Goal: Task Accomplishment & Management: Complete application form

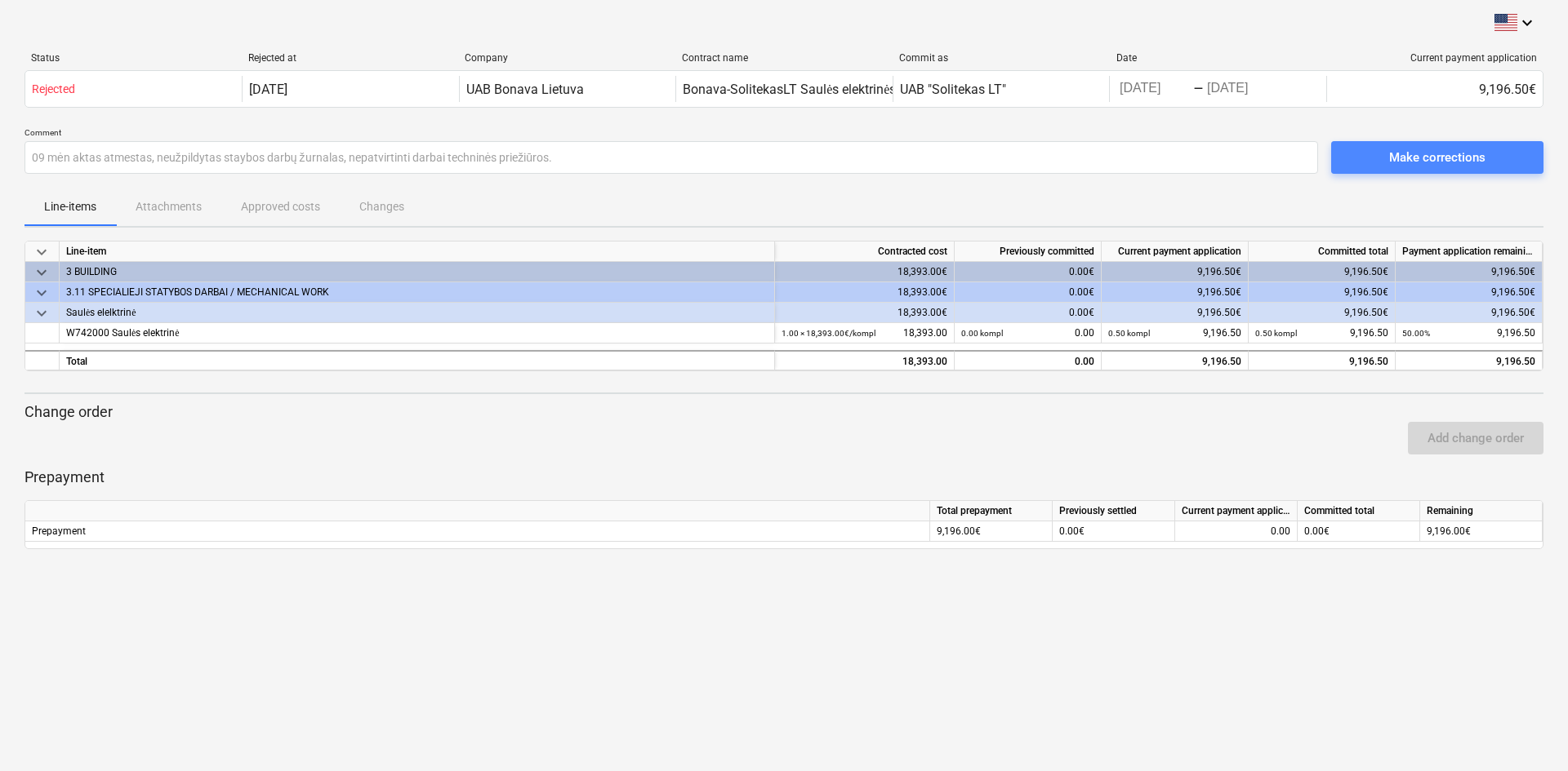
click at [1386, 160] on span "Make corrections" at bounding box center [1436, 157] width 173 height 21
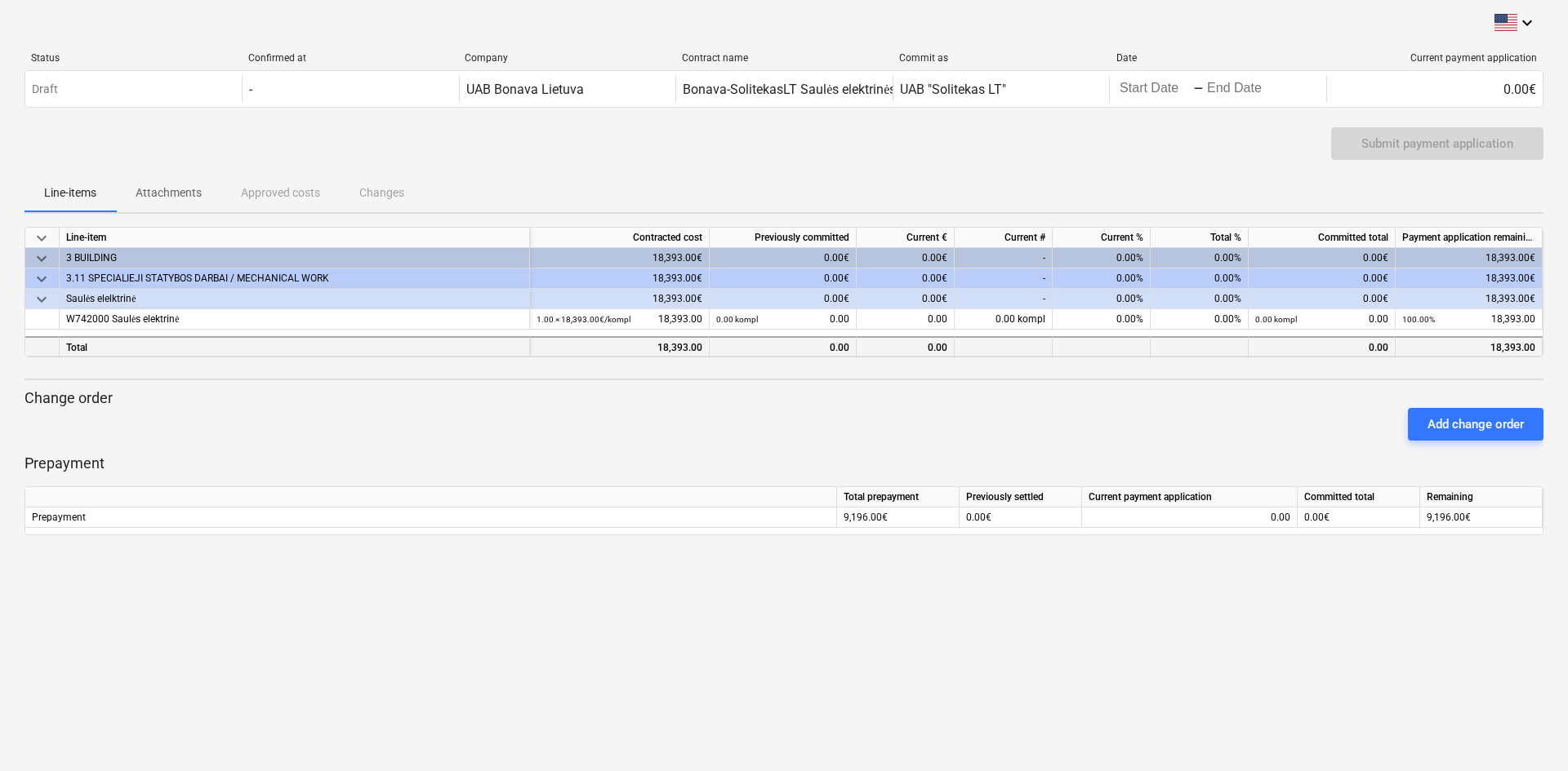
click at [840, 342] on div "0.00" at bounding box center [783, 348] width 133 height 21
click at [910, 347] on div "0.00" at bounding box center [906, 347] width 98 height 21
click at [1367, 352] on div "0.00" at bounding box center [1321, 347] width 147 height 21
click at [1475, 422] on div "Add change order" at bounding box center [1475, 425] width 97 height 21
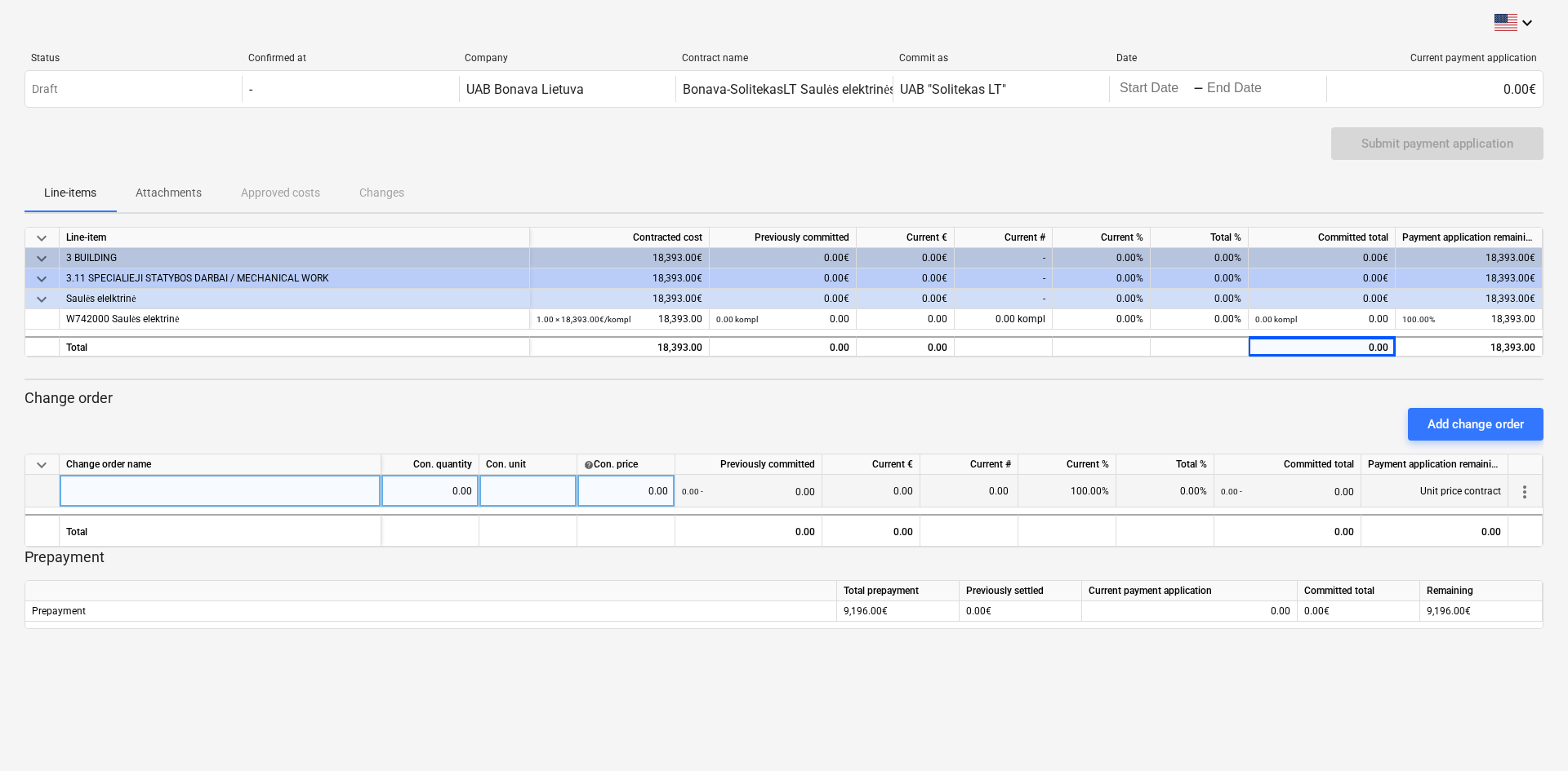
click at [1525, 491] on span "more_vert" at bounding box center [1524, 492] width 20 height 20
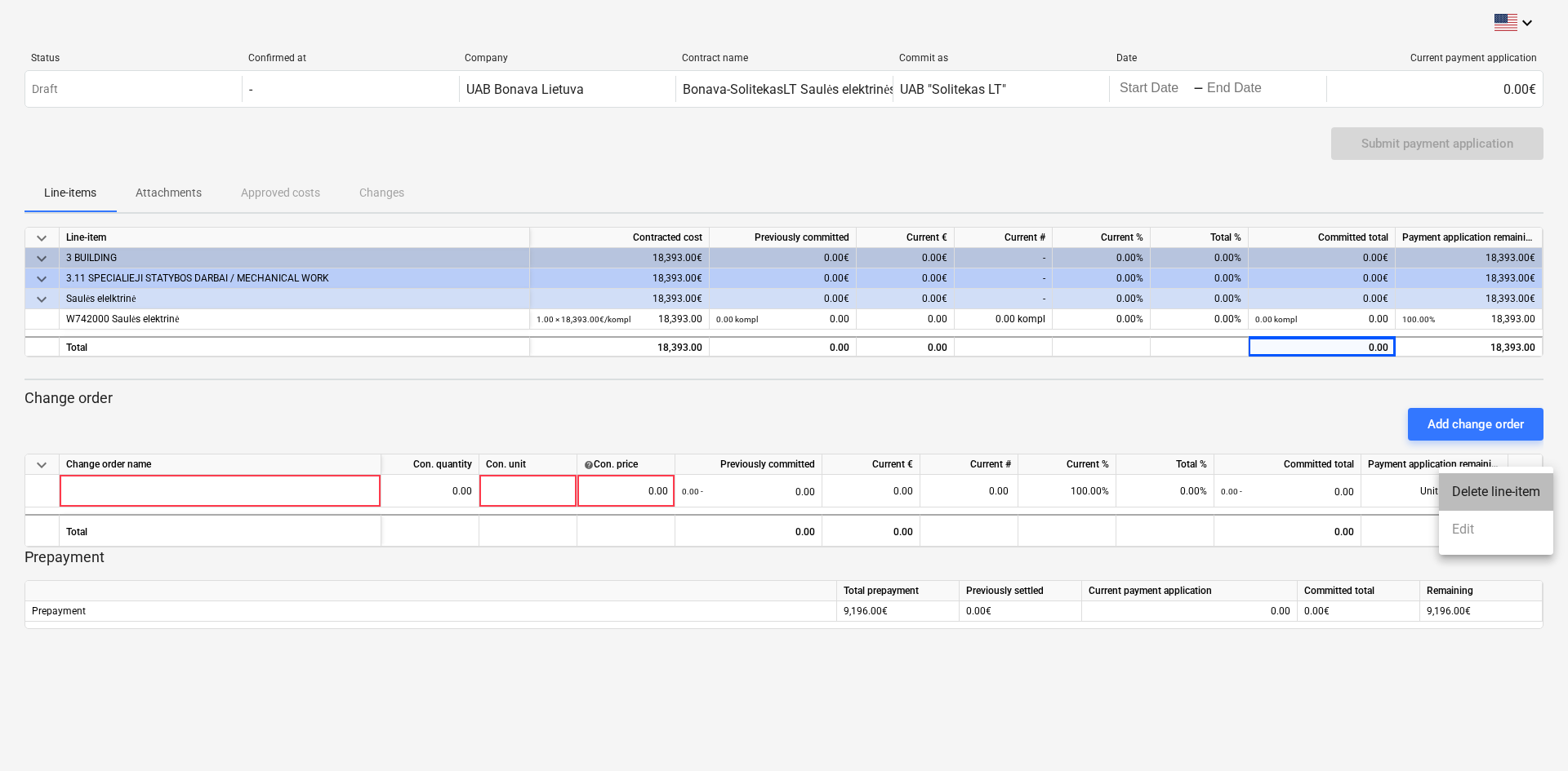
click at [1505, 482] on li "Delete line-item" at bounding box center [1495, 493] width 115 height 38
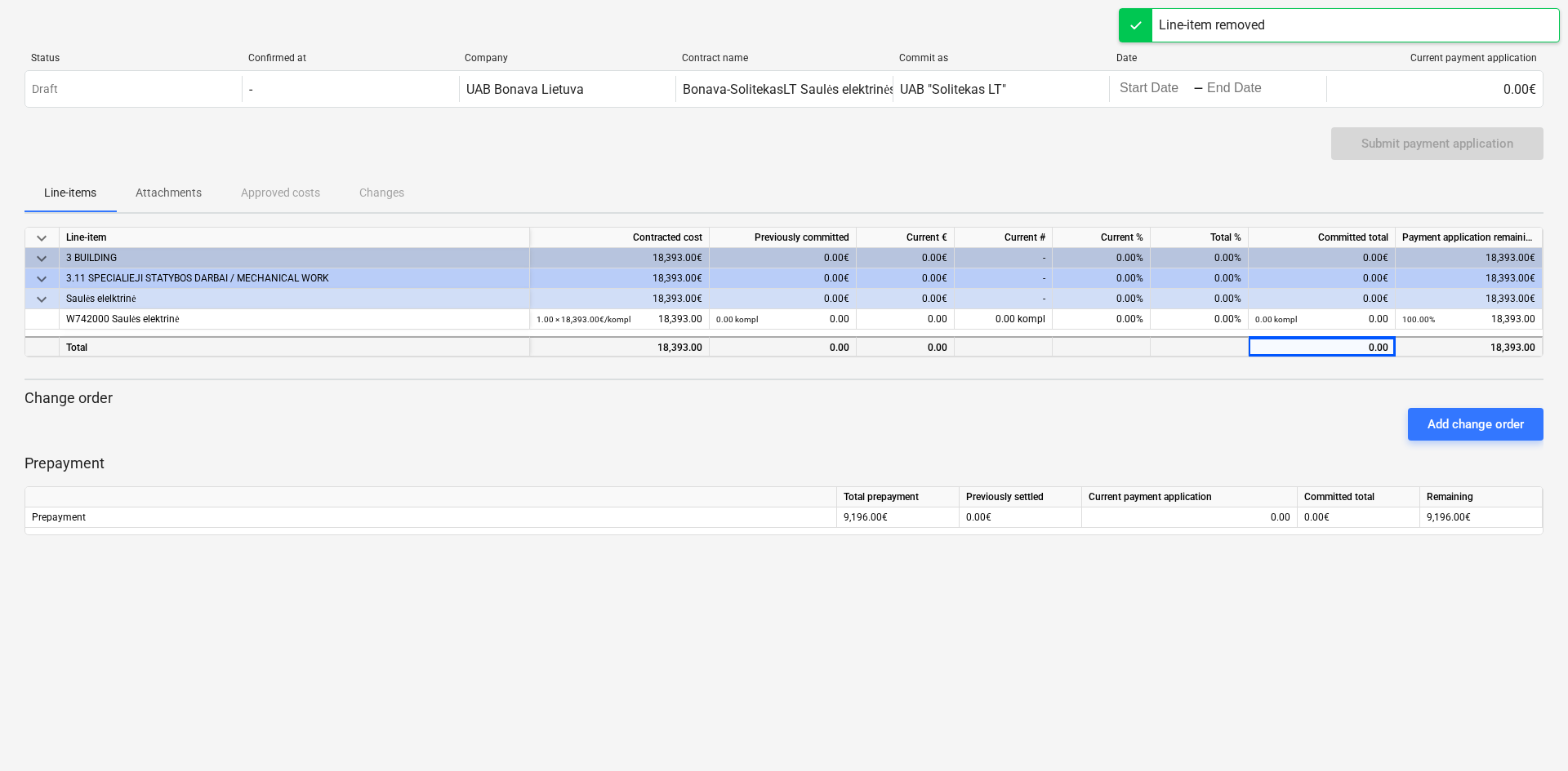
click at [1382, 350] on div "0.00" at bounding box center [1321, 347] width 147 height 21
click at [1366, 345] on div "0.00" at bounding box center [1321, 347] width 147 height 21
click at [1487, 66] on div "Status Confirmed at Company Contract name Commit as Date Current payment applic…" at bounding box center [784, 61] width 1519 height 18
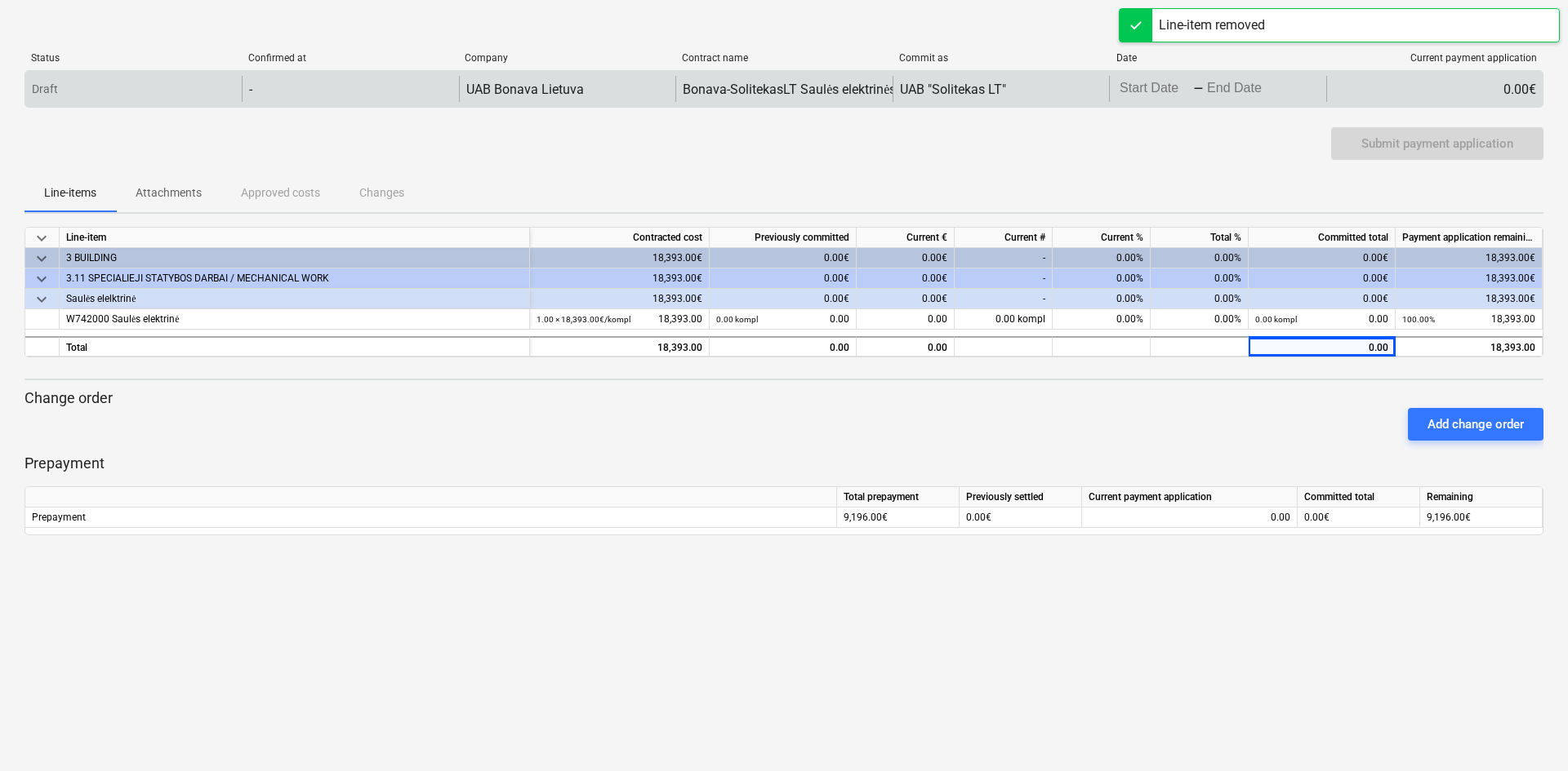
click at [1497, 88] on div "0.00€" at bounding box center [1434, 89] width 217 height 26
drag, startPoint x: 1505, startPoint y: 92, endPoint x: 1232, endPoint y: 82, distance: 273.2
click at [1498, 96] on div "0.00€" at bounding box center [1434, 89] width 217 height 26
click at [1219, 85] on body "keyboard_arrow_down Status Confirmed at Company Contract name Commit as Date Cu…" at bounding box center [784, 385] width 1568 height 771
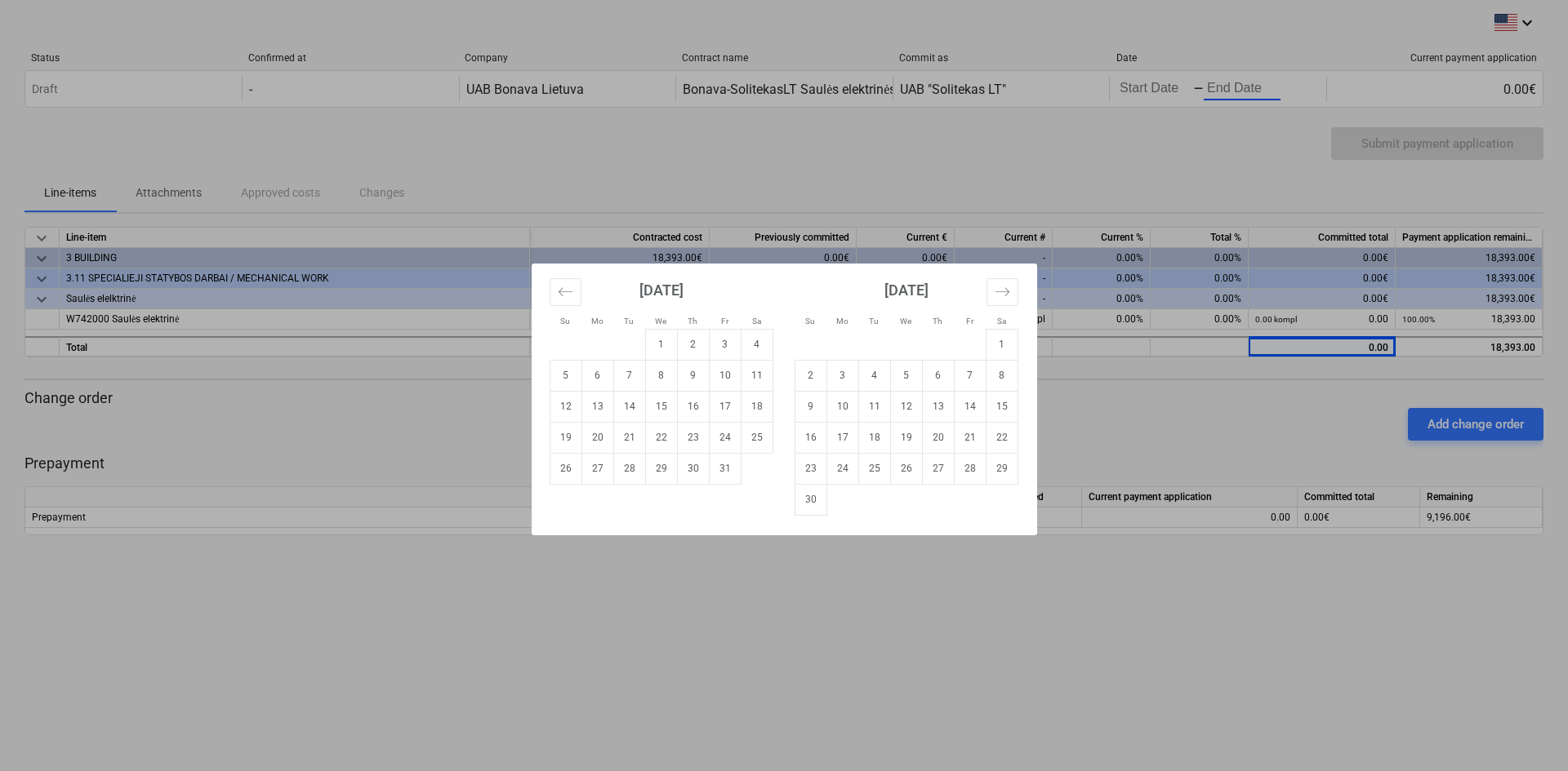
click at [1186, 77] on div "Su Mo Tu We Th Fr Sa Su Mo Tu We Th Fr Sa September 2025 1 2 3 4 5 6 7 8 9 10 1…" at bounding box center [784, 385] width 1568 height 771
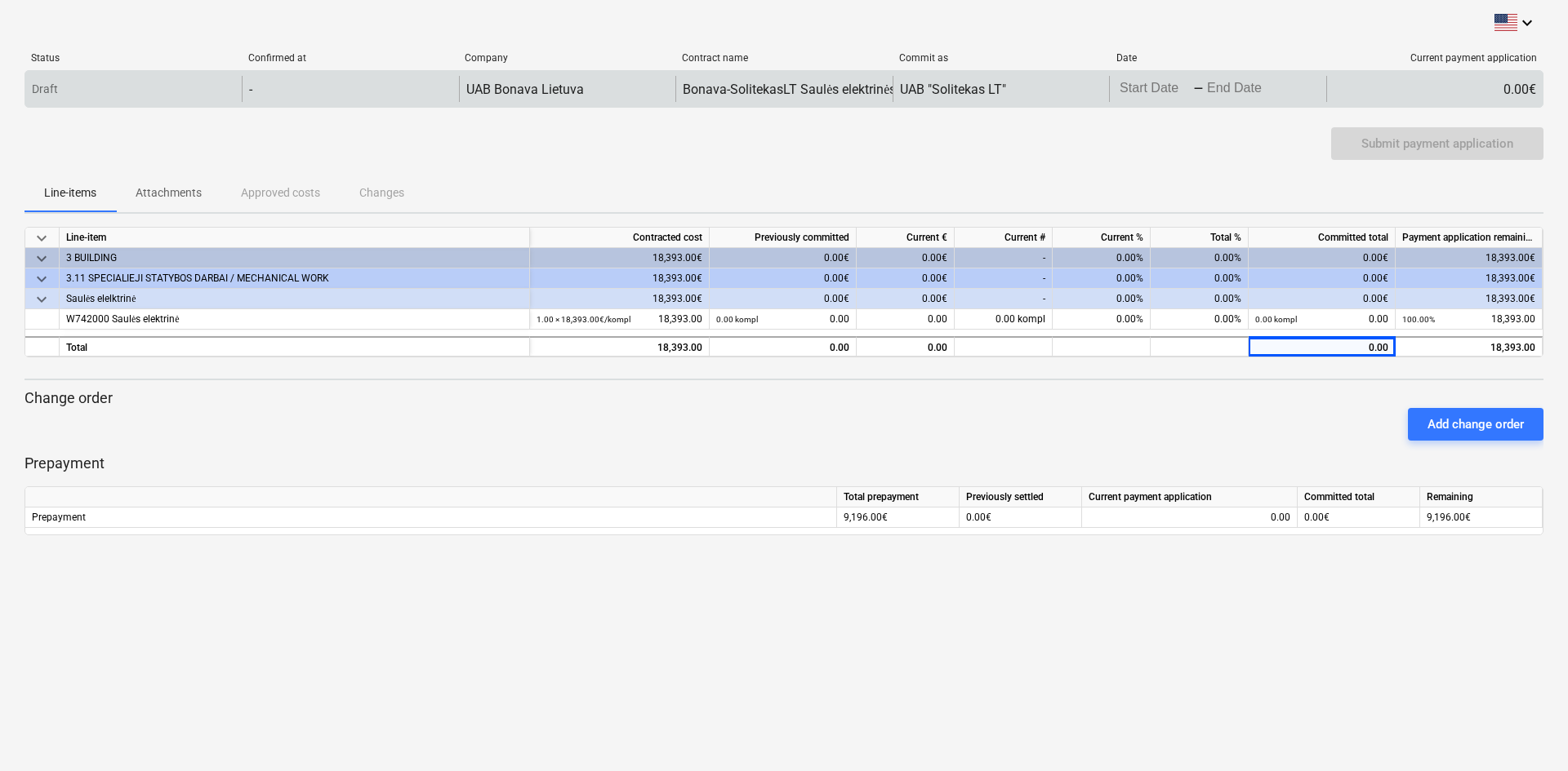
click at [1153, 90] on body "keyboard_arrow_down Status Confirmed at Company Contract name Commit as Date Cu…" at bounding box center [784, 385] width 1568 height 771
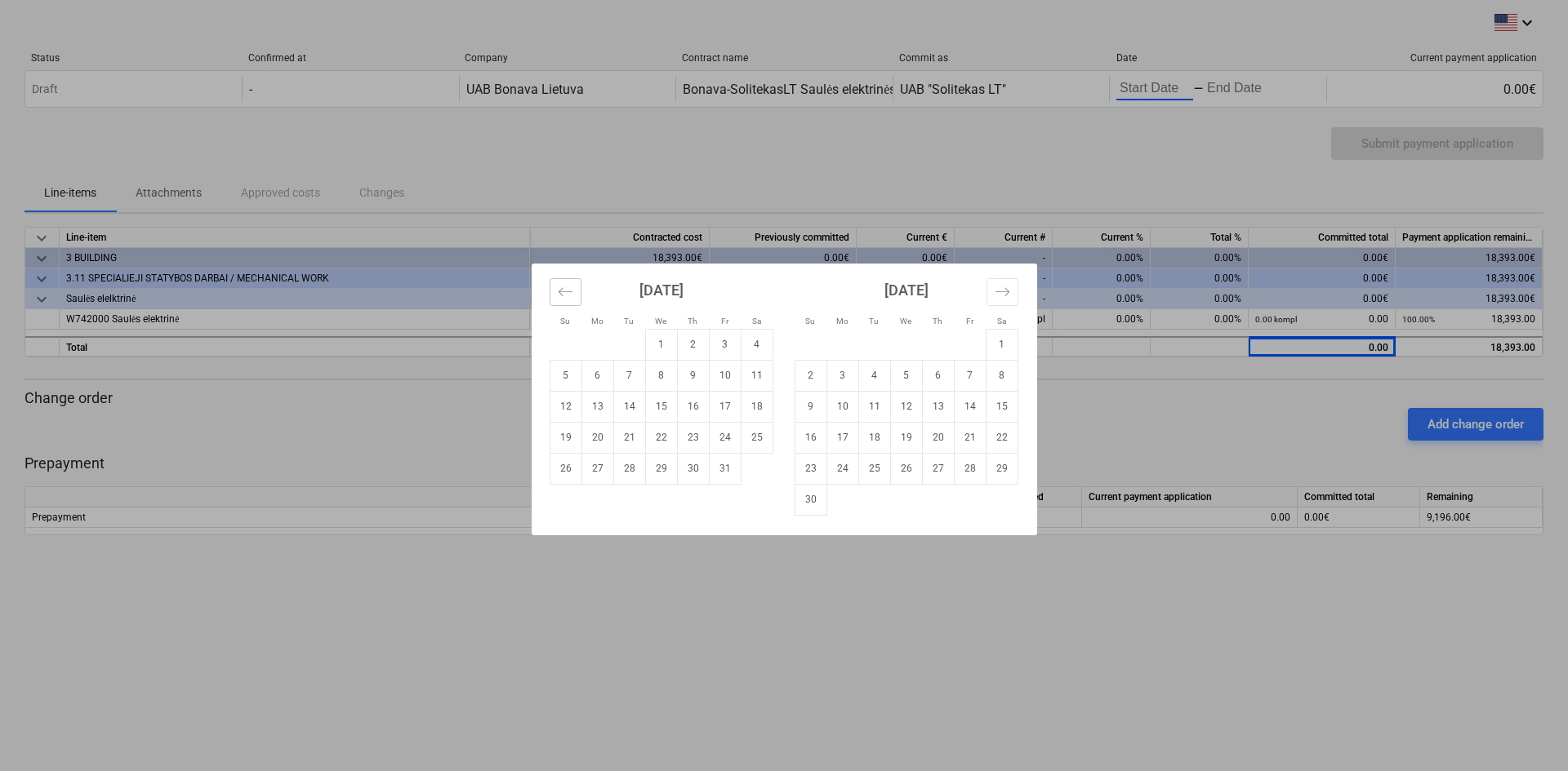
click at [557, 288] on icon "Move backward to switch to the previous month." at bounding box center [565, 291] width 15 height 15
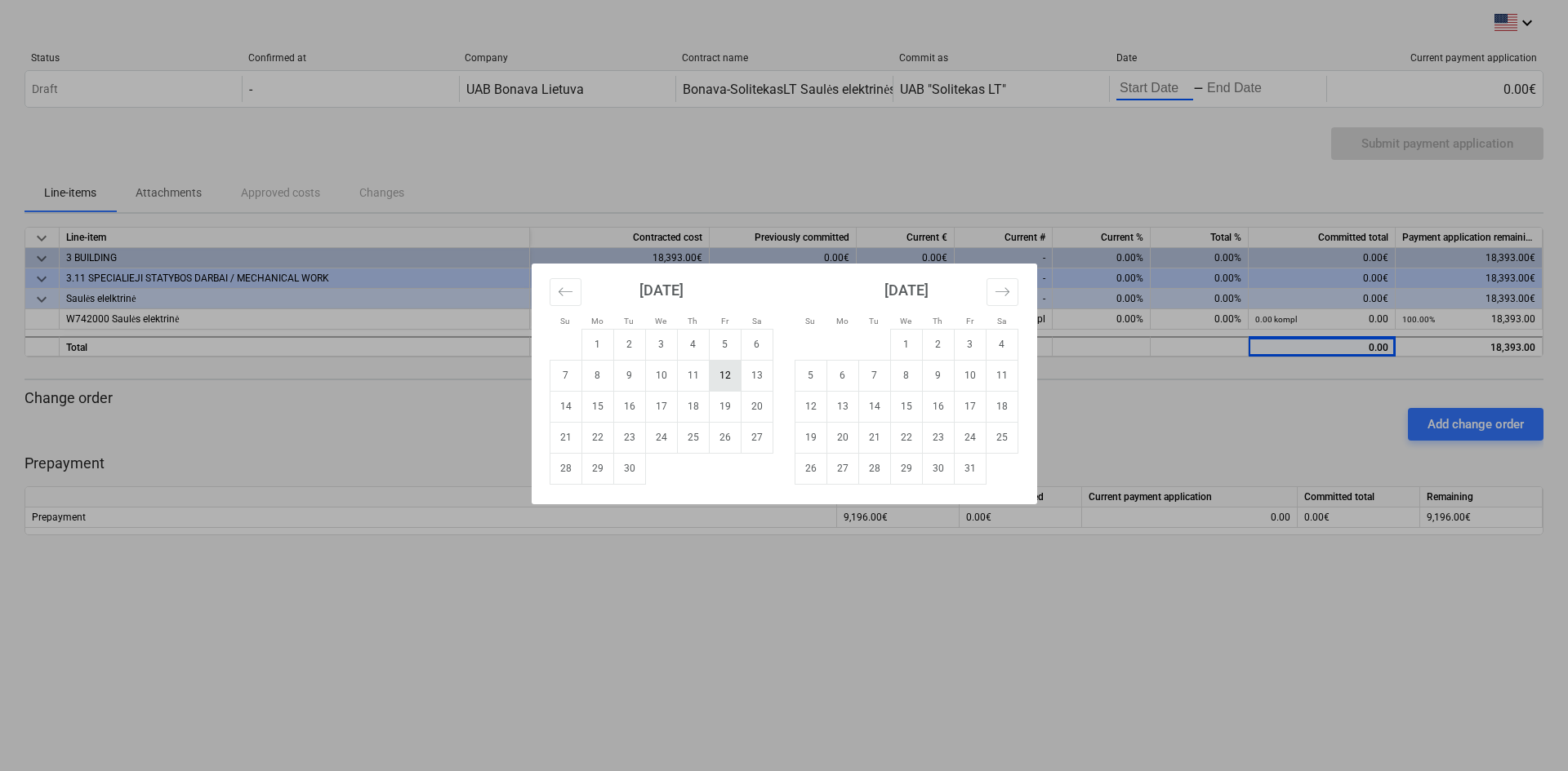
click at [733, 378] on td "12" at bounding box center [725, 376] width 32 height 31
type input "[DATE]"
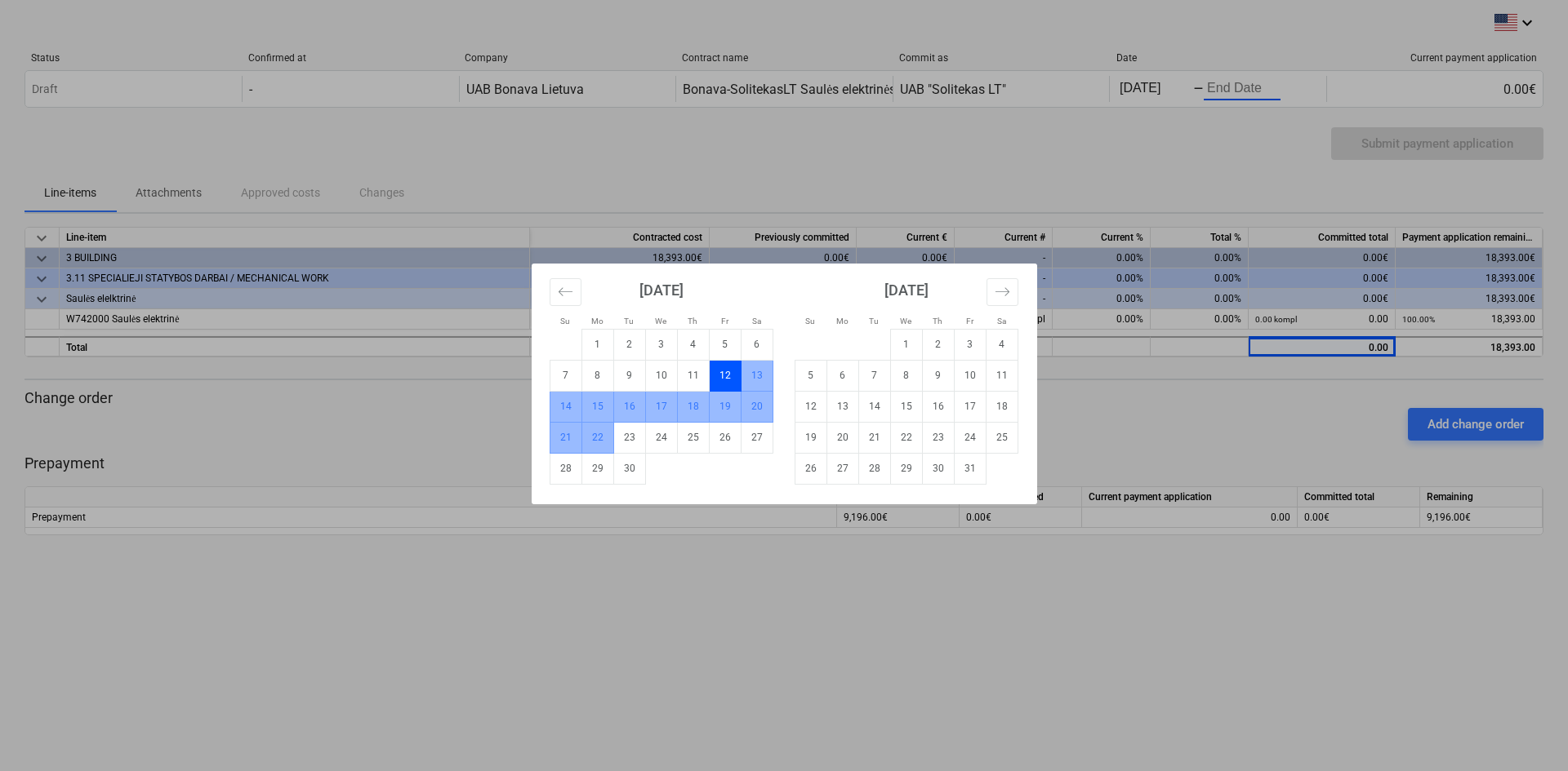
click at [598, 442] on td "22" at bounding box center [597, 437] width 32 height 31
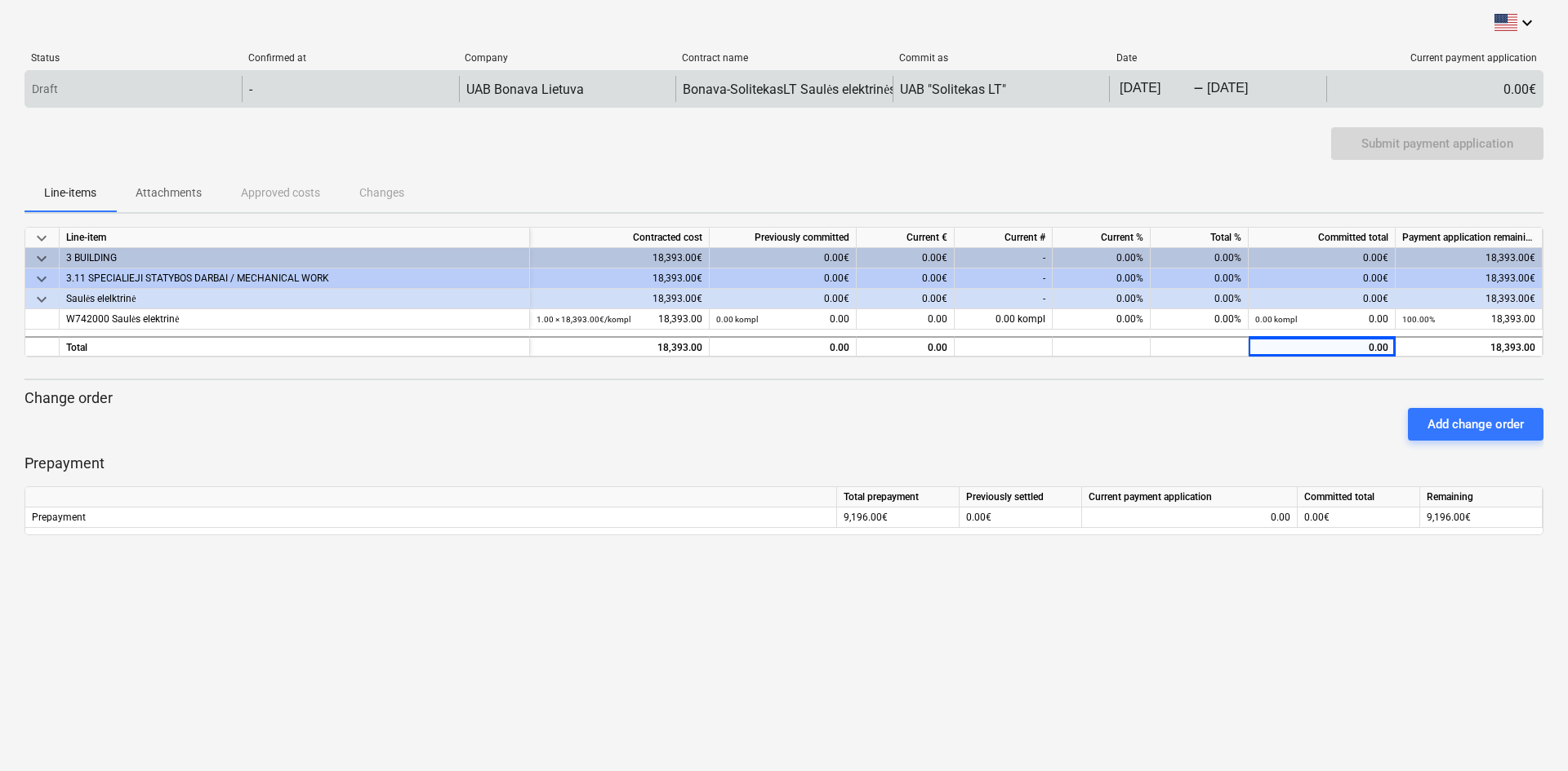
click at [1433, 83] on div "0.00€" at bounding box center [1434, 89] width 217 height 26
click at [1491, 70] on div "Draft - UAB Bonava Lietuva Bonava-SolitekasLT Saulės elektrinės sutartis Nr. FG…" at bounding box center [784, 89] width 1519 height 38
click at [324, 86] on div "-" at bounding box center [349, 89] width 217 height 26
click at [143, 78] on div "Draft" at bounding box center [133, 89] width 217 height 26
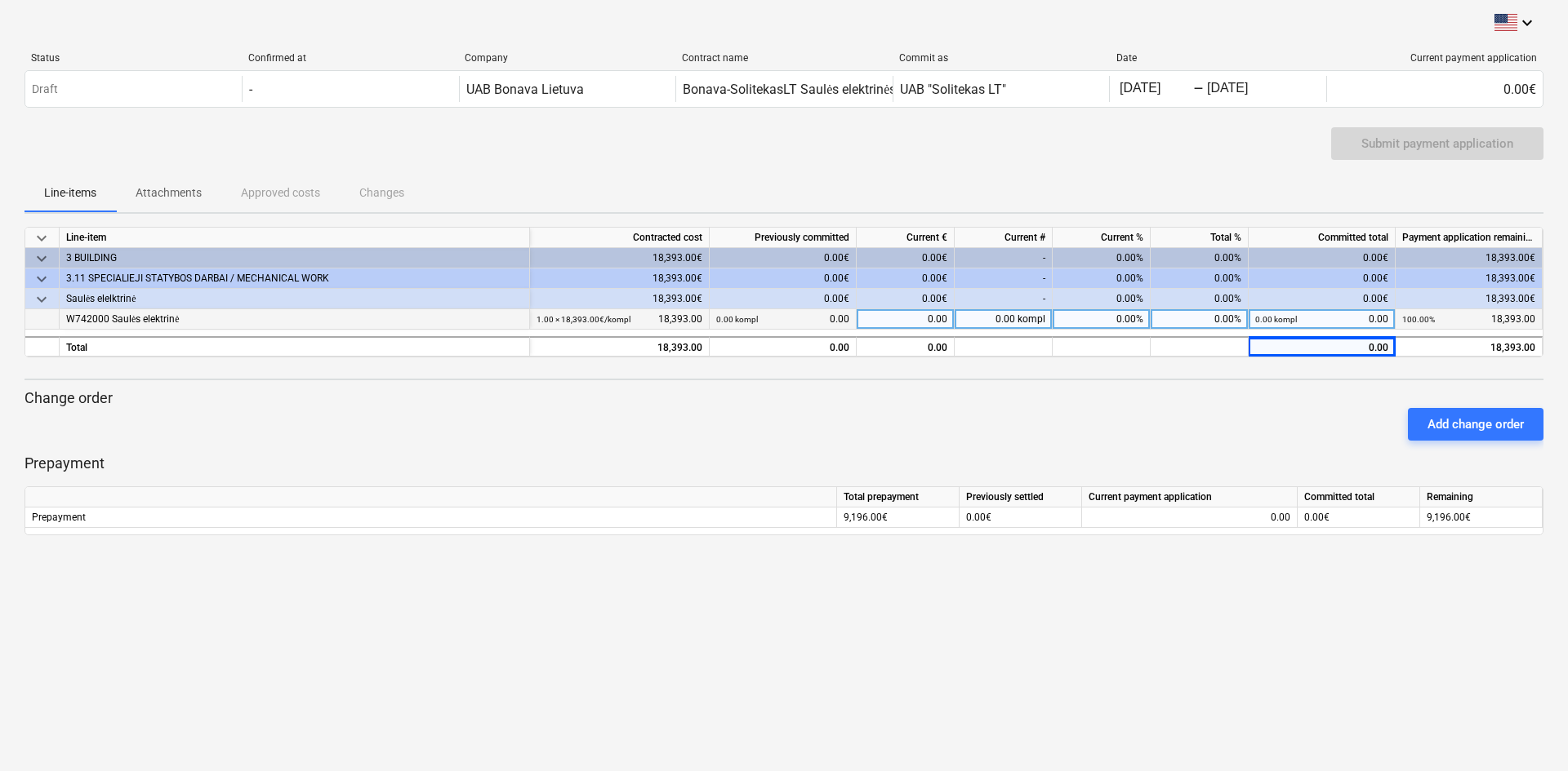
click at [885, 324] on div "0.00" at bounding box center [906, 320] width 98 height 21
type input "9,196.50"
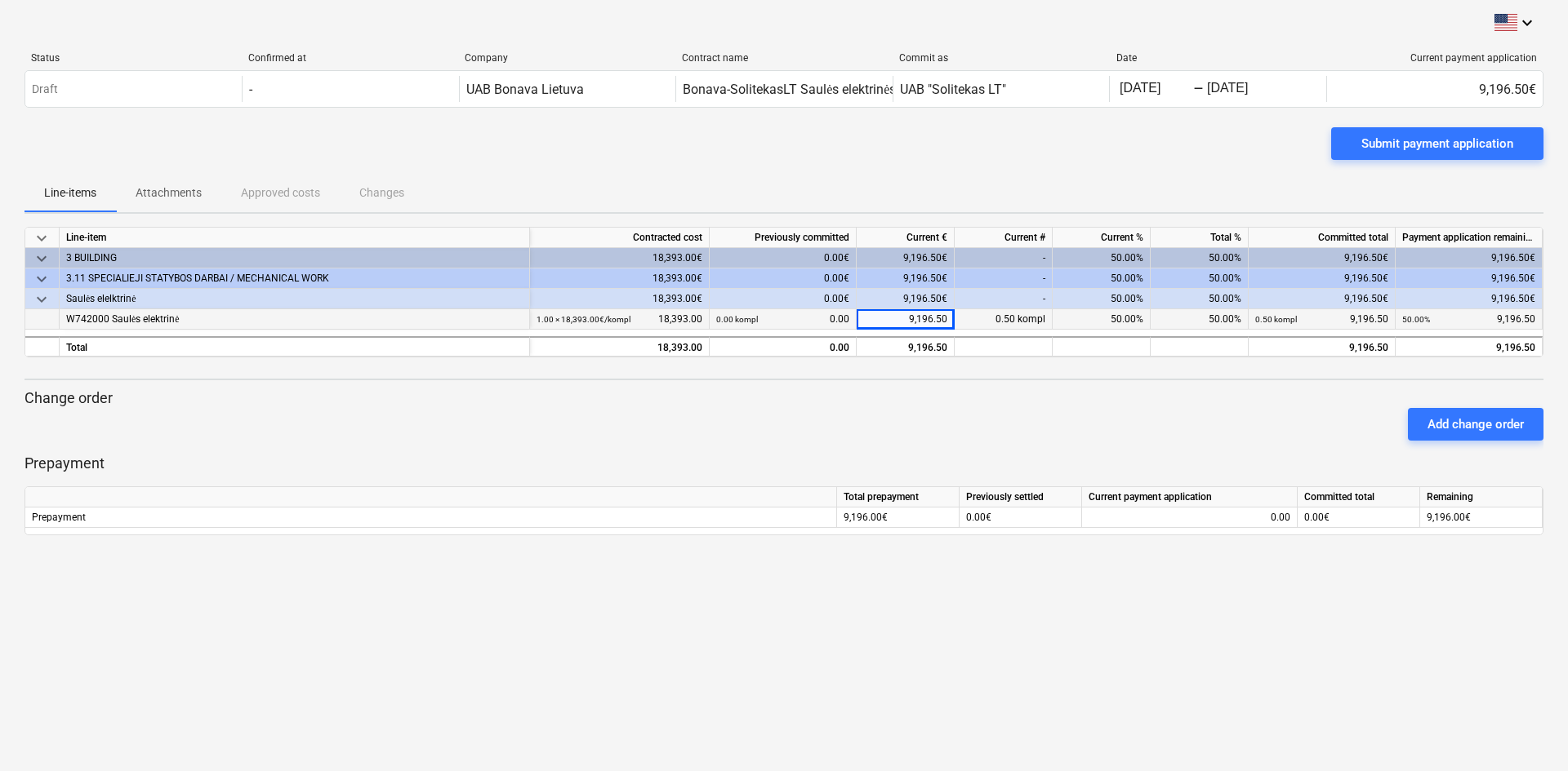
click at [931, 363] on div at bounding box center [784, 364] width 1519 height 13
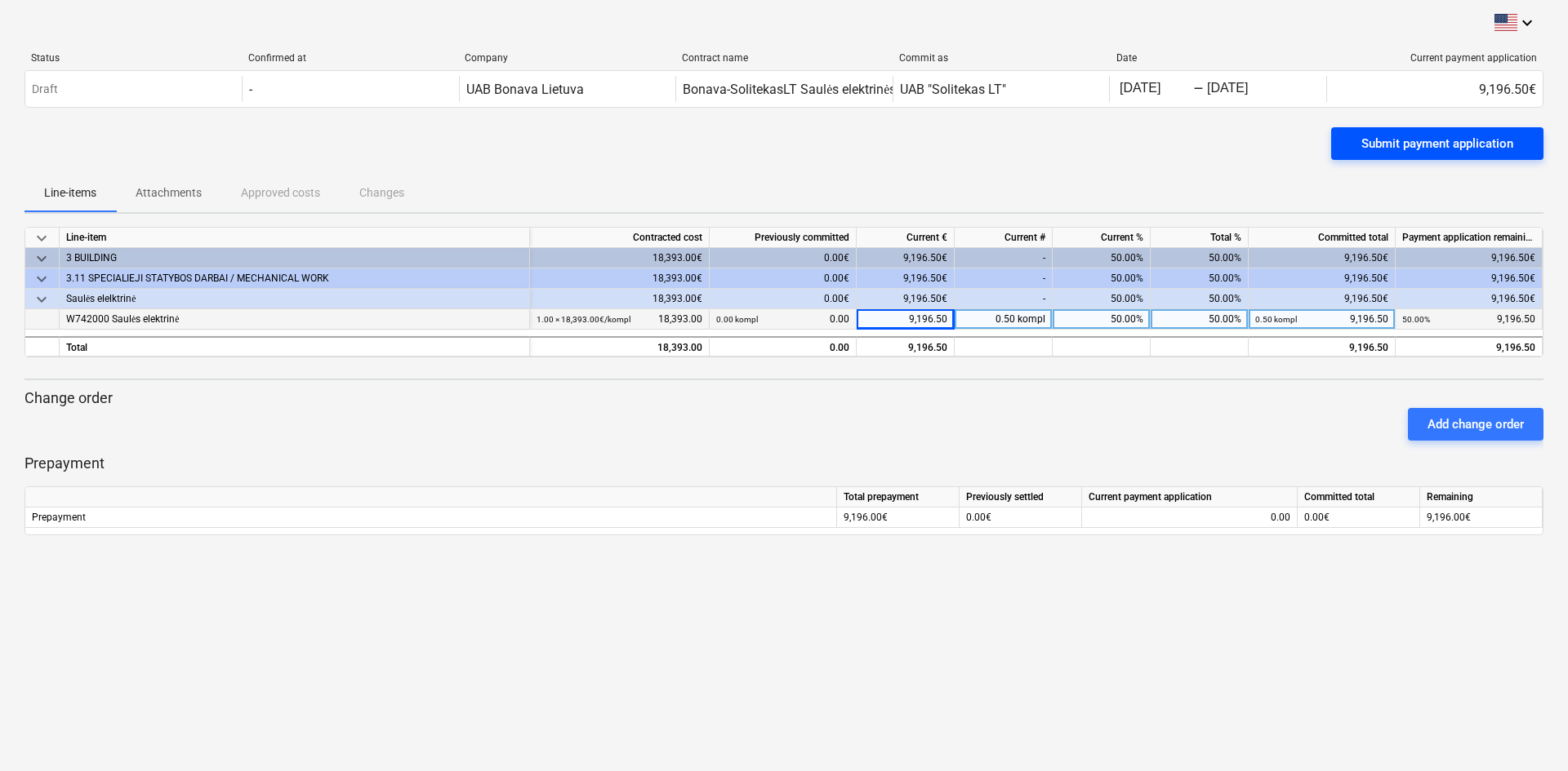
click at [1484, 137] on div "Submit payment application" at bounding box center [1437, 144] width 152 height 21
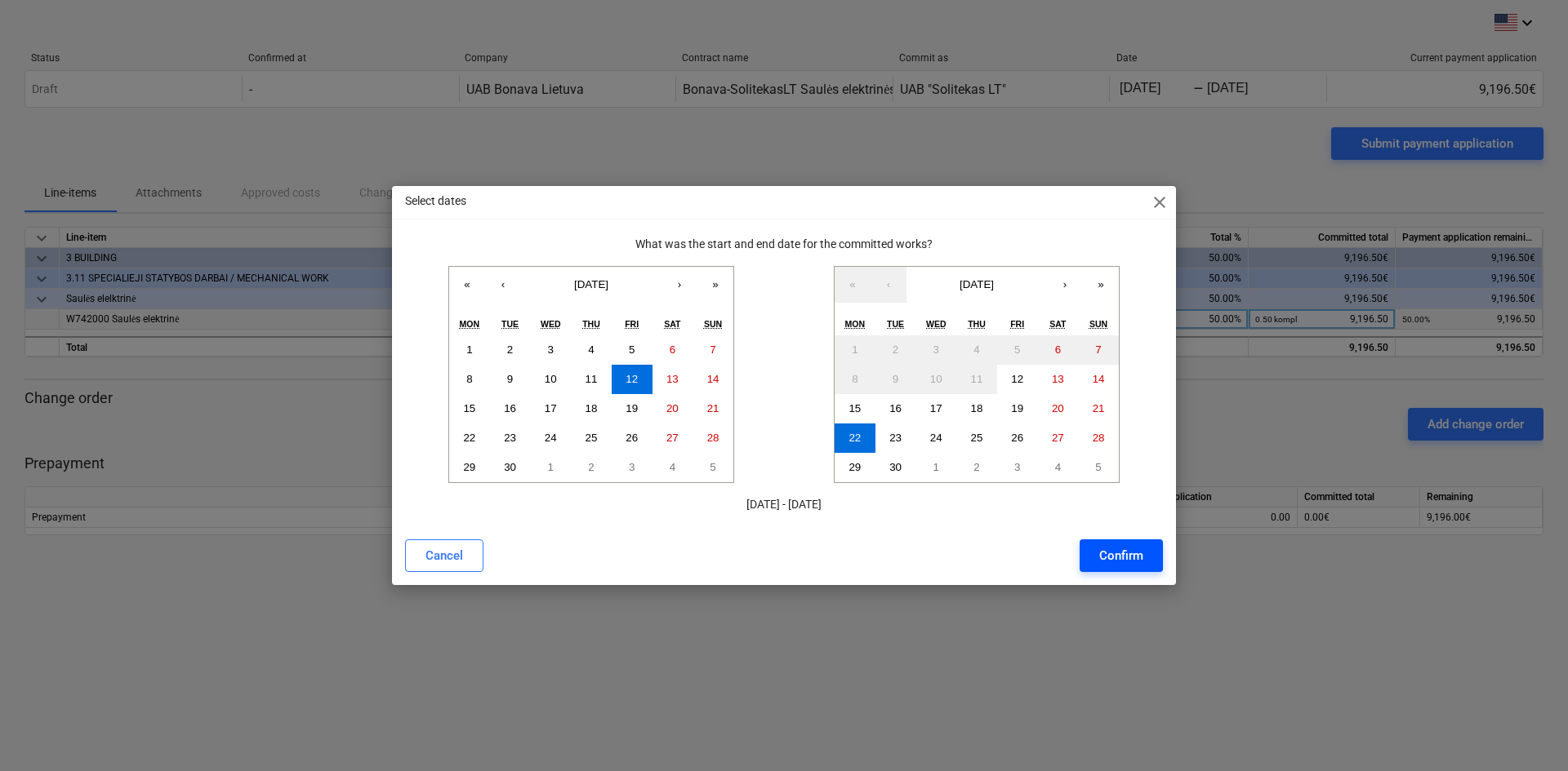
click at [1129, 563] on div "Confirm" at bounding box center [1121, 555] width 44 height 21
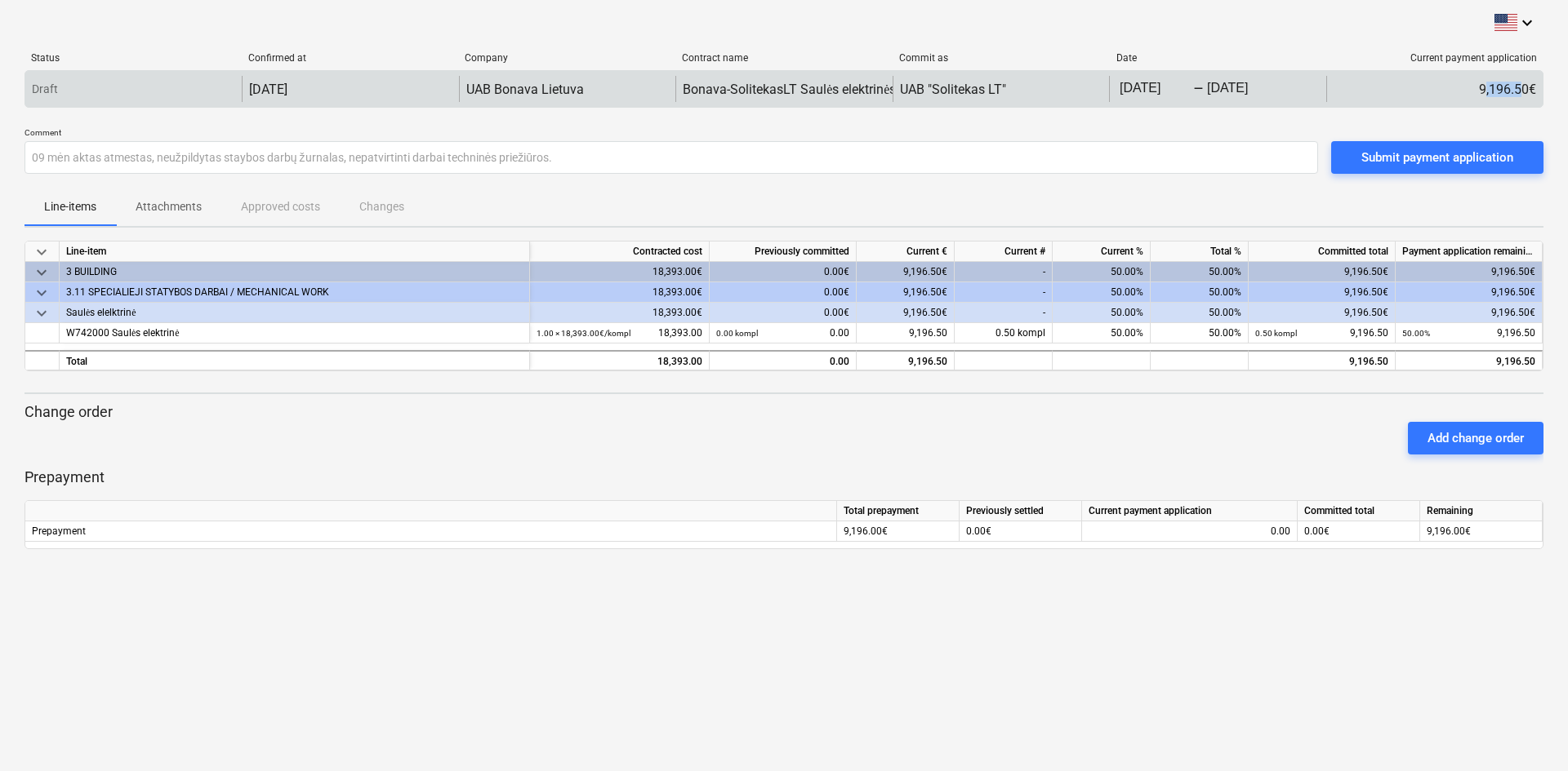
drag, startPoint x: 1483, startPoint y: 91, endPoint x: 1520, endPoint y: 92, distance: 37.0
click at [1520, 92] on div "9,196.50€" at bounding box center [1434, 89] width 217 height 26
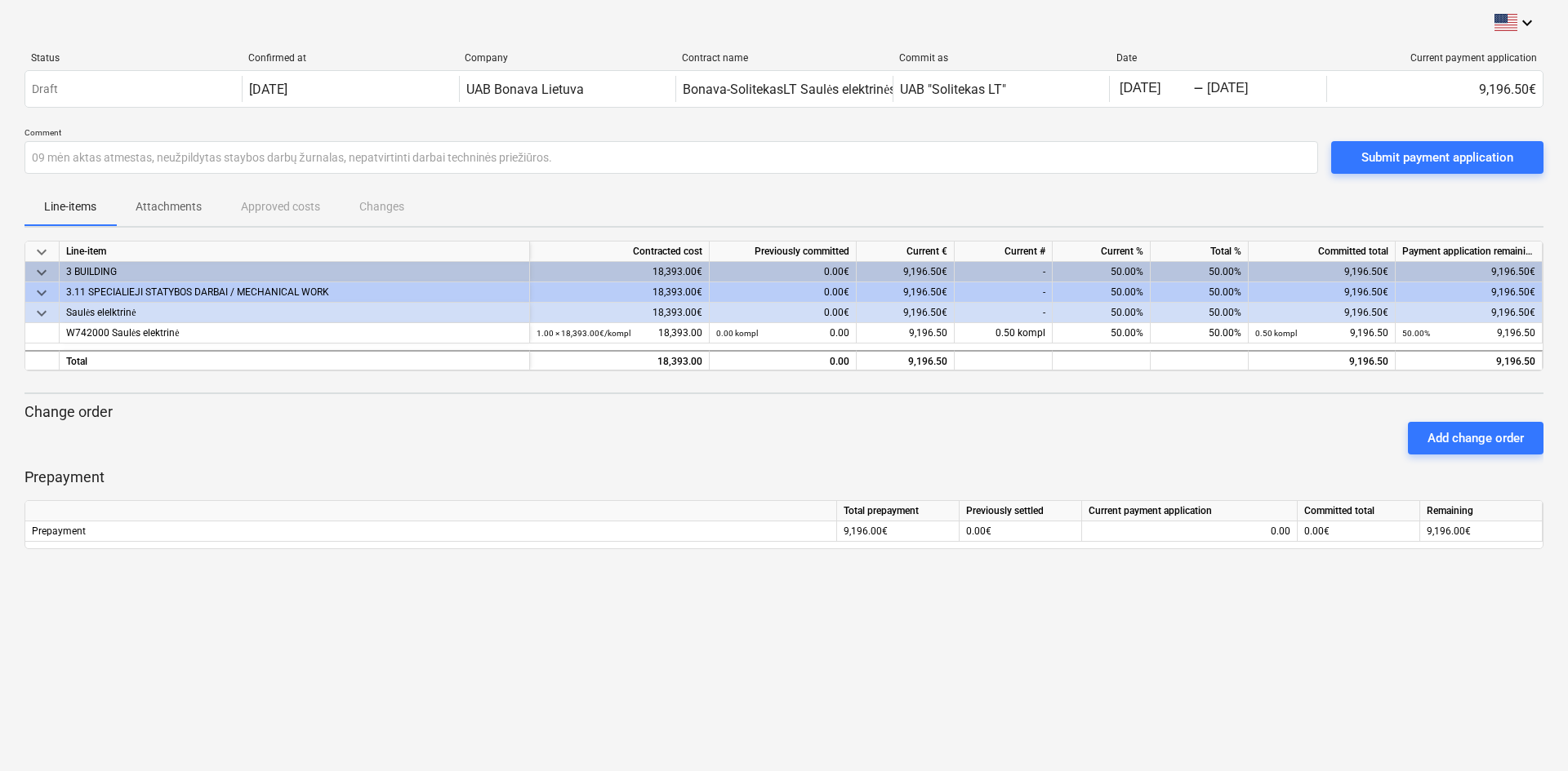
click at [1362, 50] on div "Status Confirmed at Company Contract name Commit as Date Current payment applic…" at bounding box center [784, 82] width 1519 height 88
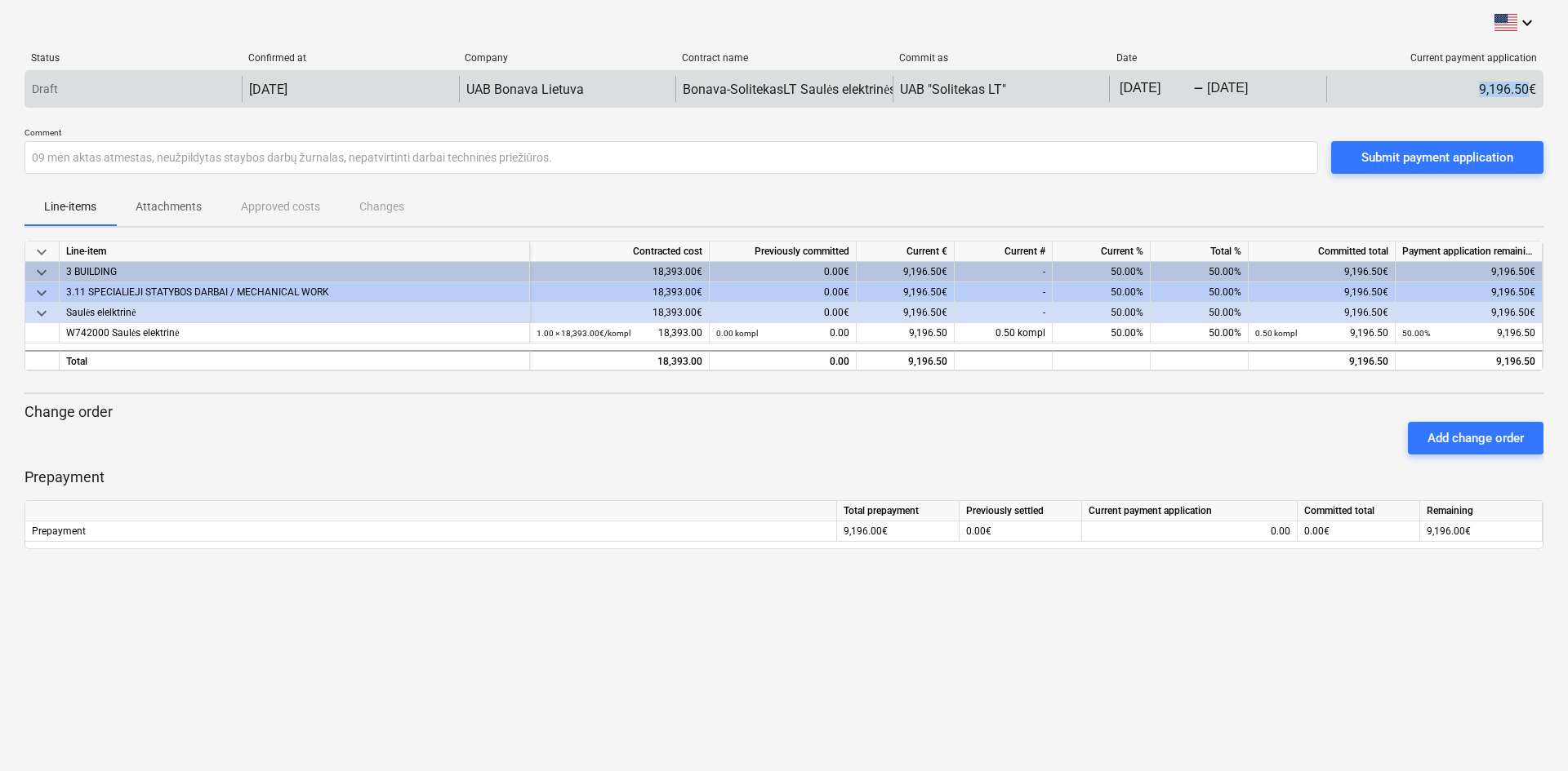
drag, startPoint x: 1470, startPoint y: 92, endPoint x: 1530, endPoint y: 90, distance: 60.0
click at [1530, 90] on div "9,196.50€" at bounding box center [1434, 89] width 217 height 26
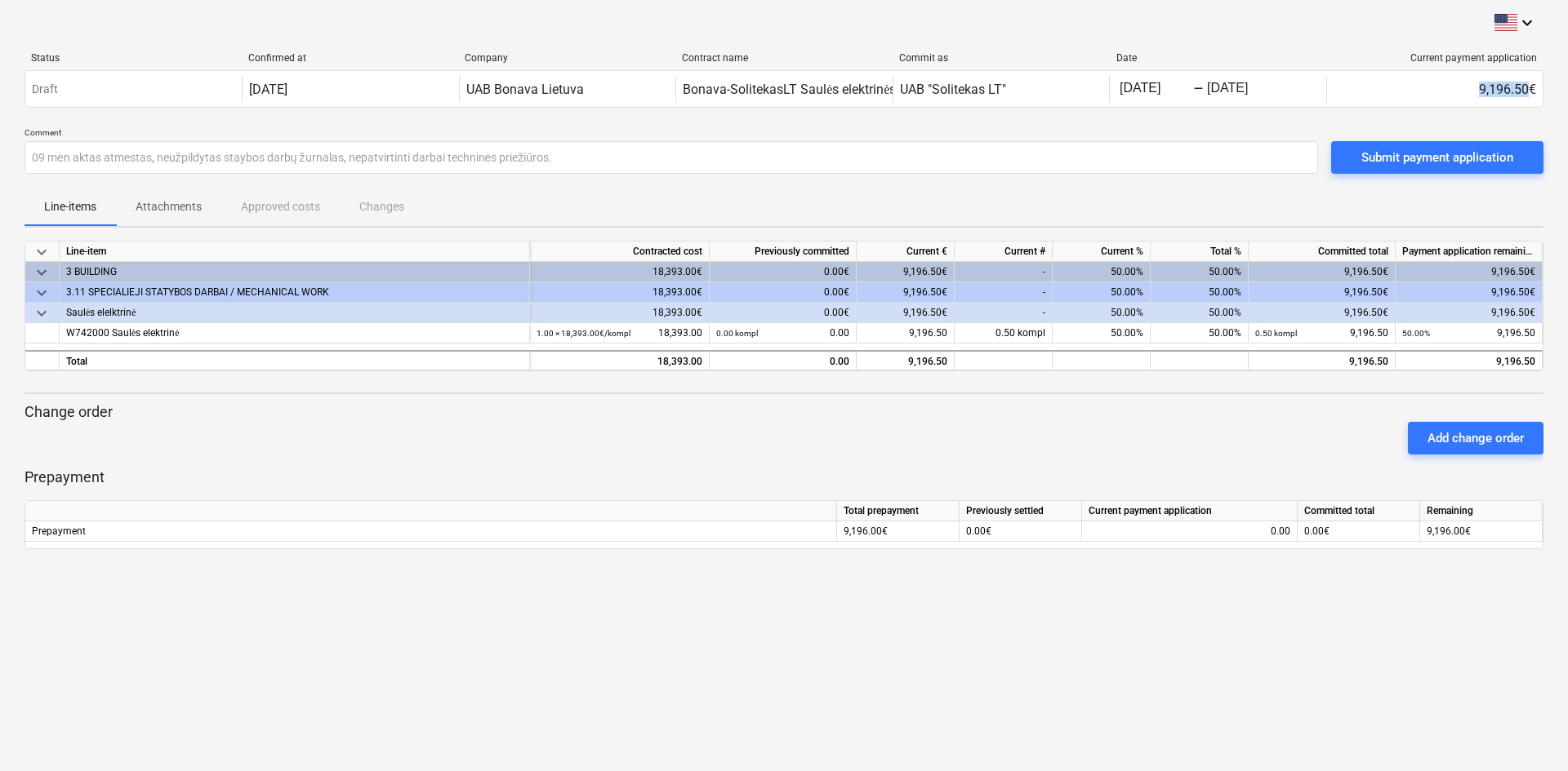
copy div "9,196.50"
